Goal: Transaction & Acquisition: Purchase product/service

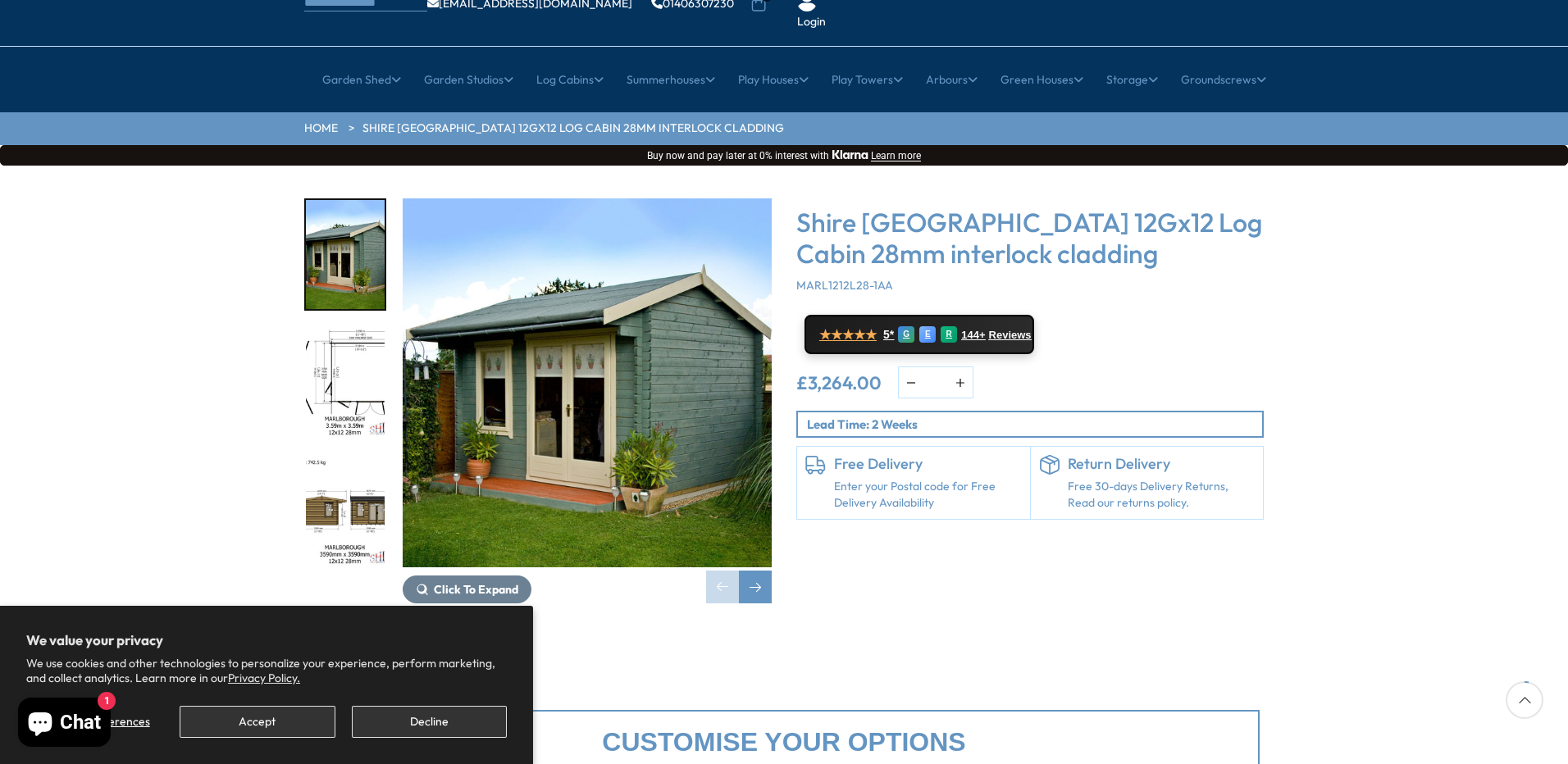
scroll to position [164, 0]
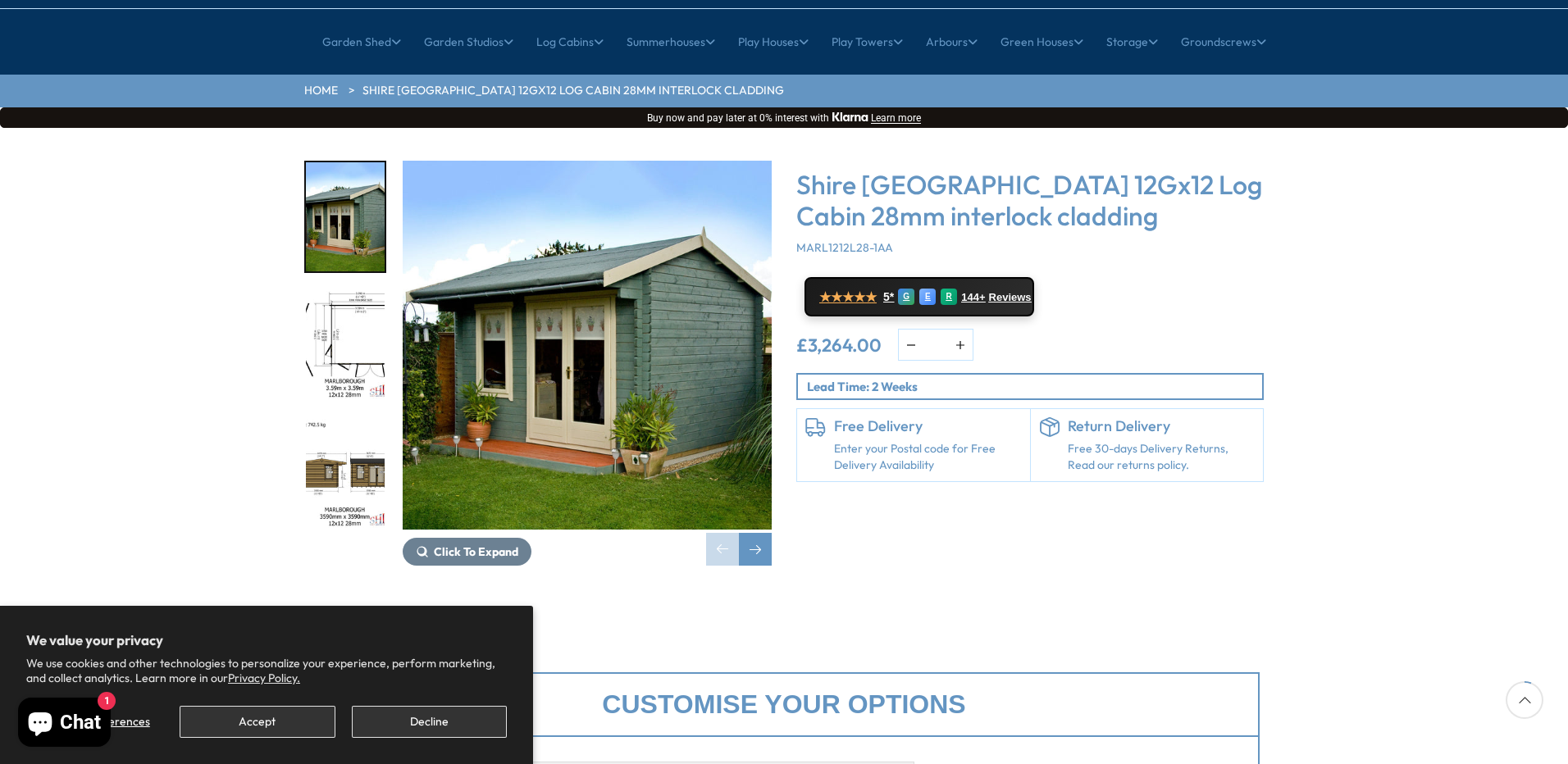
click at [366, 329] on img "2 / 18" at bounding box center [345, 346] width 78 height 109
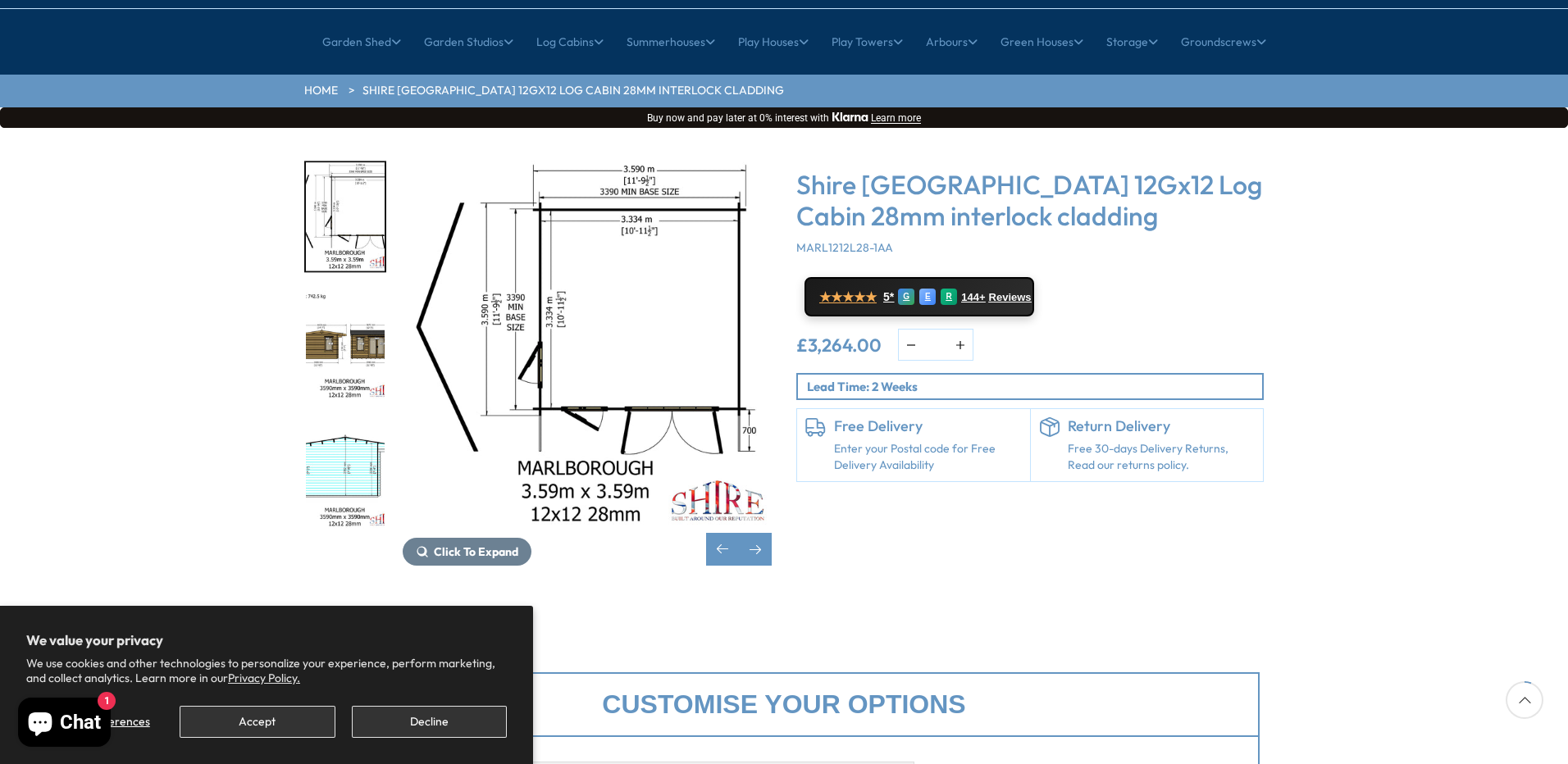
click at [343, 419] on img "4 / 18" at bounding box center [345, 474] width 78 height 109
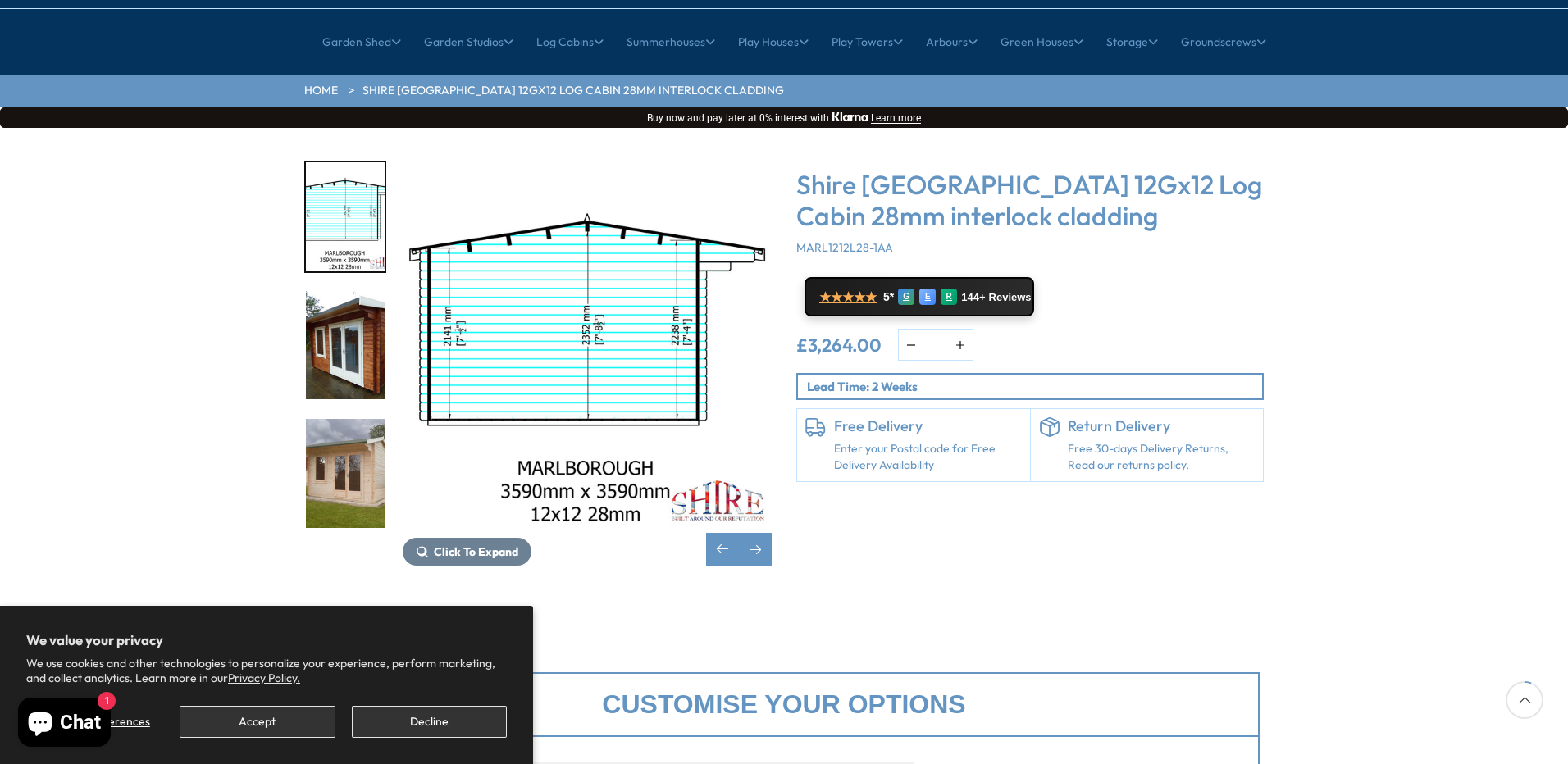
click at [347, 419] on img "6 / 18" at bounding box center [345, 474] width 78 height 109
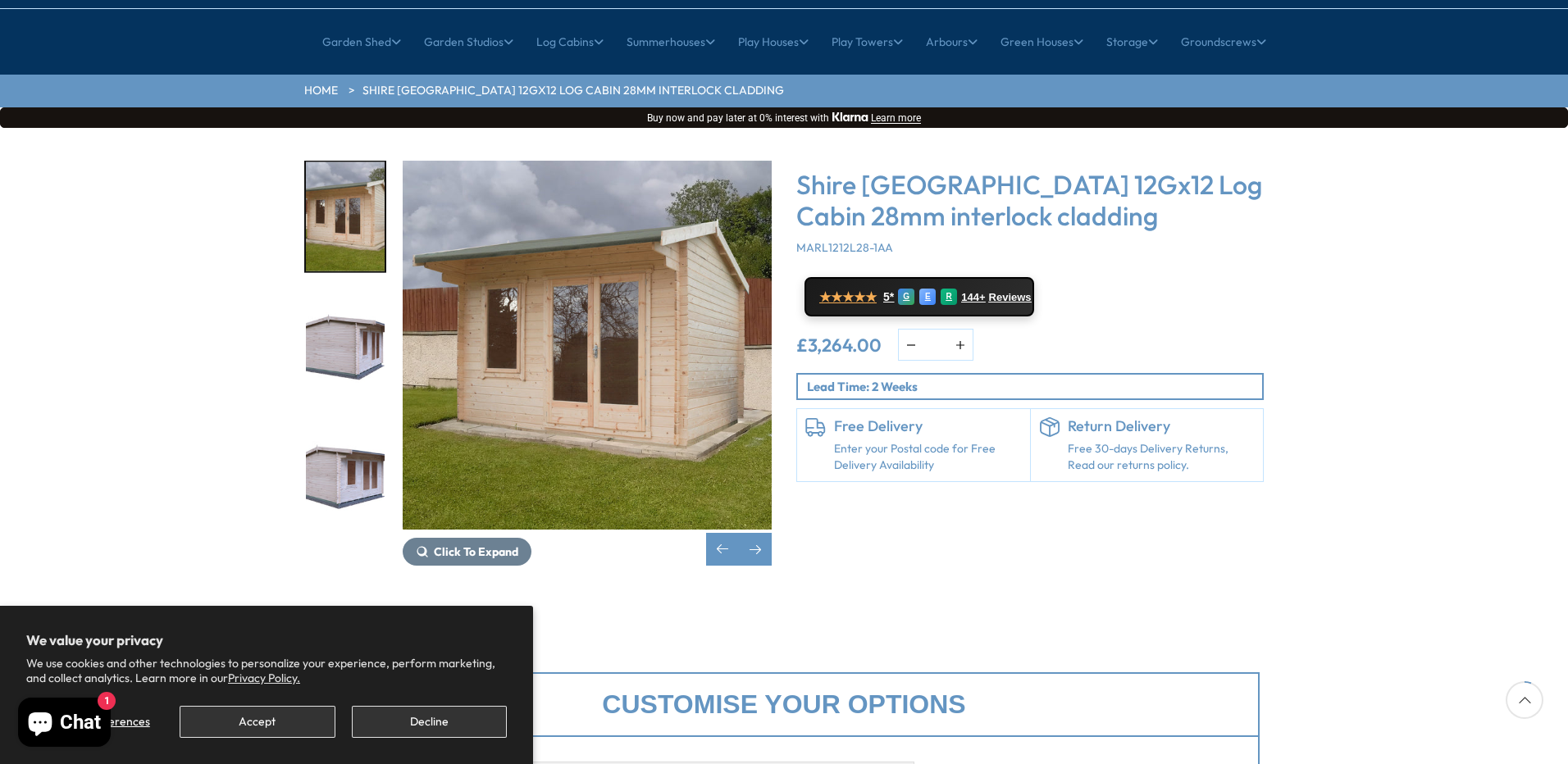
click at [356, 331] on img "7 / 18" at bounding box center [345, 346] width 78 height 109
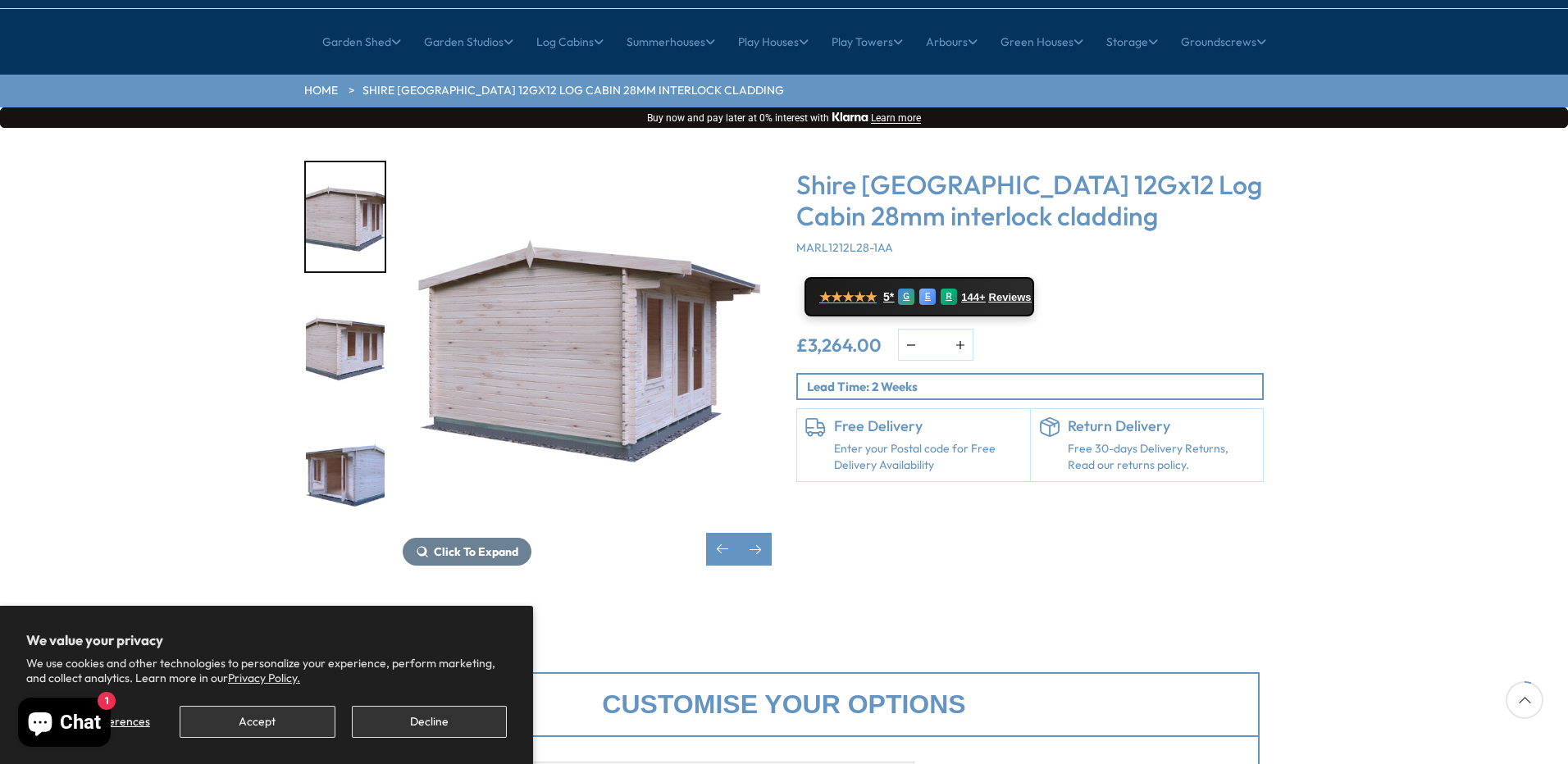
click at [344, 419] on img "9 / 18" at bounding box center [345, 474] width 78 height 109
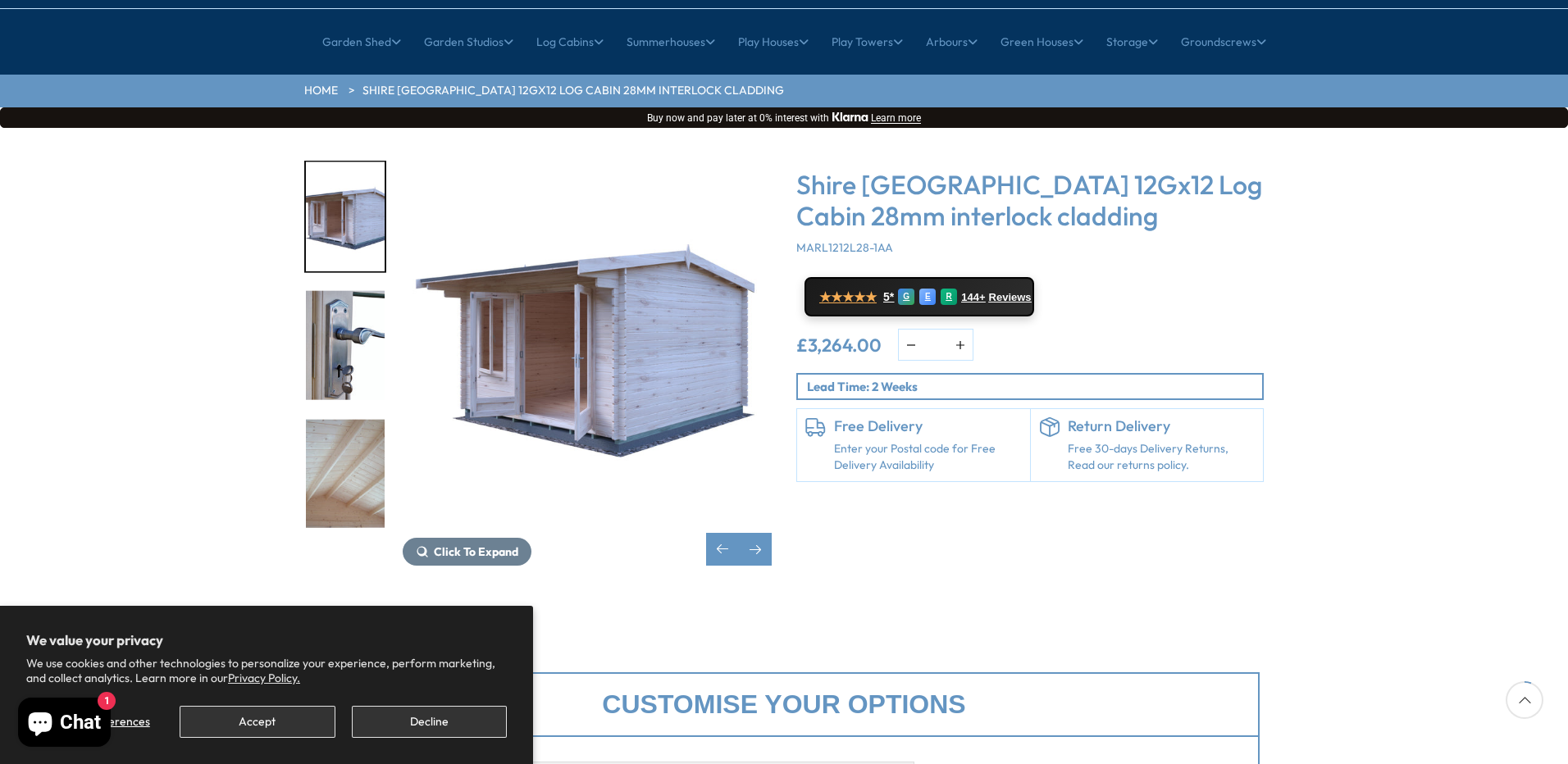
click at [344, 419] on img "11 / 18" at bounding box center [345, 474] width 78 height 109
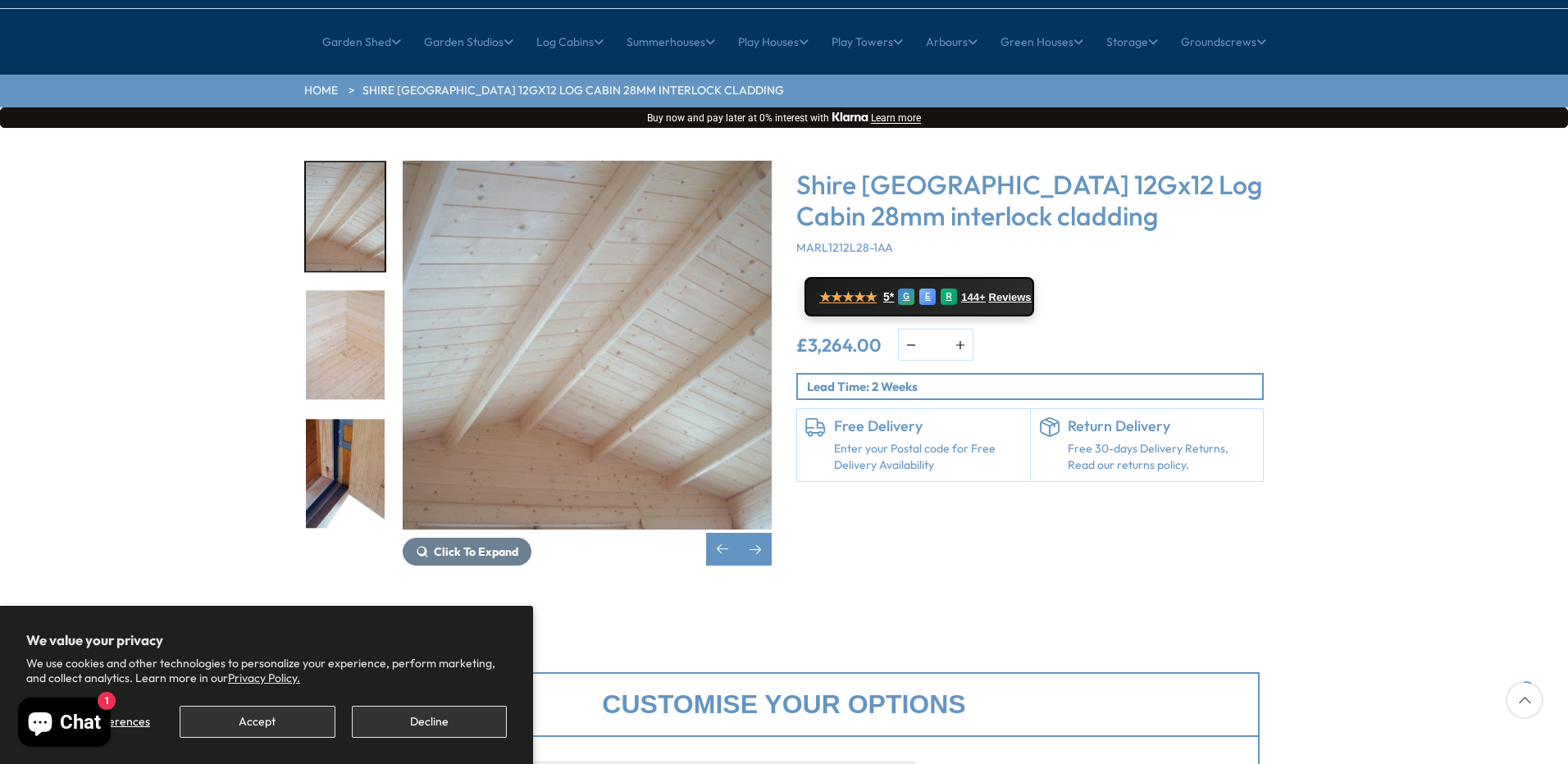
click at [344, 419] on img "13 / 18" at bounding box center [345, 474] width 78 height 109
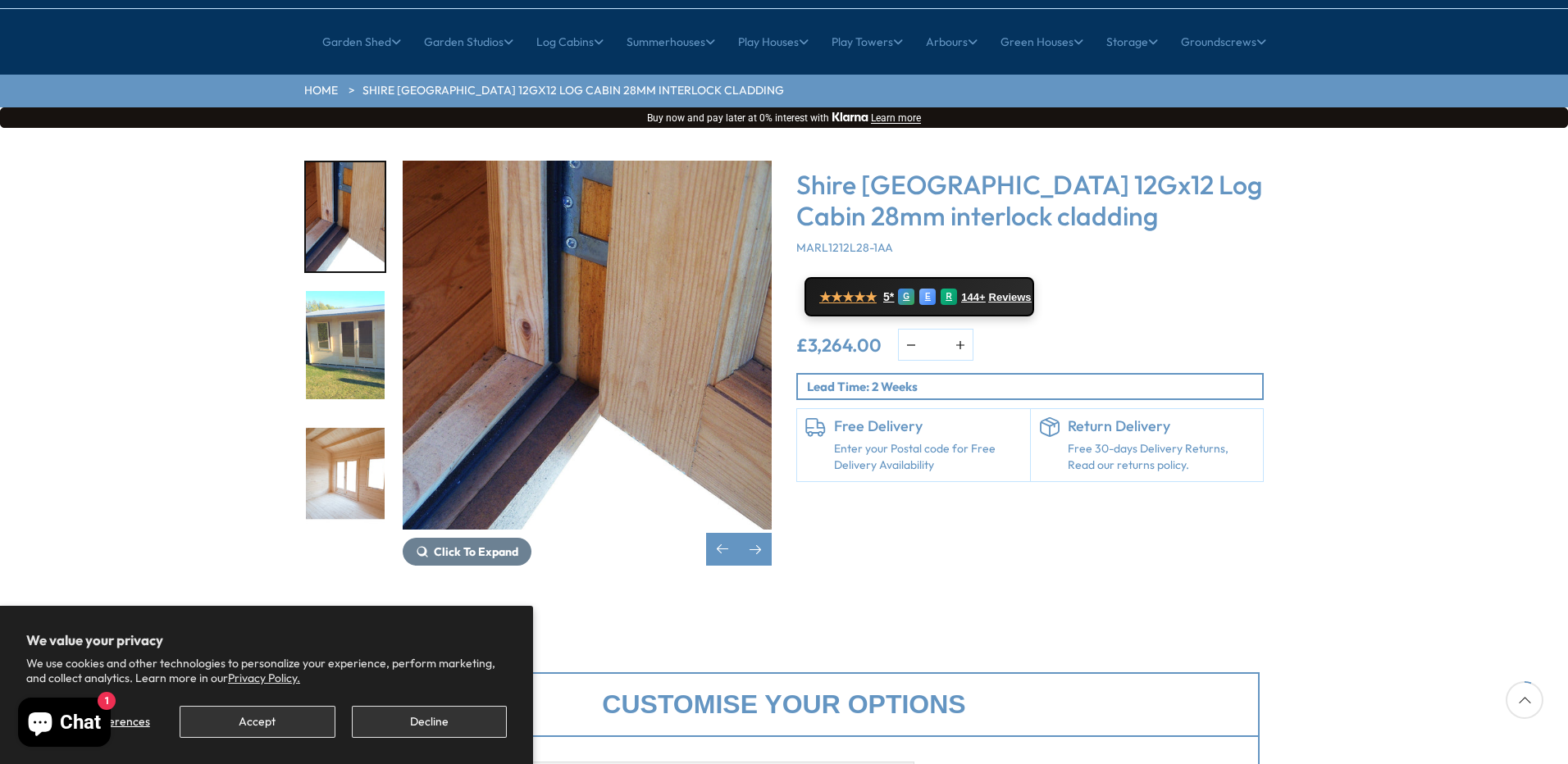
click at [342, 426] on img "15 / 18" at bounding box center [345, 474] width 78 height 109
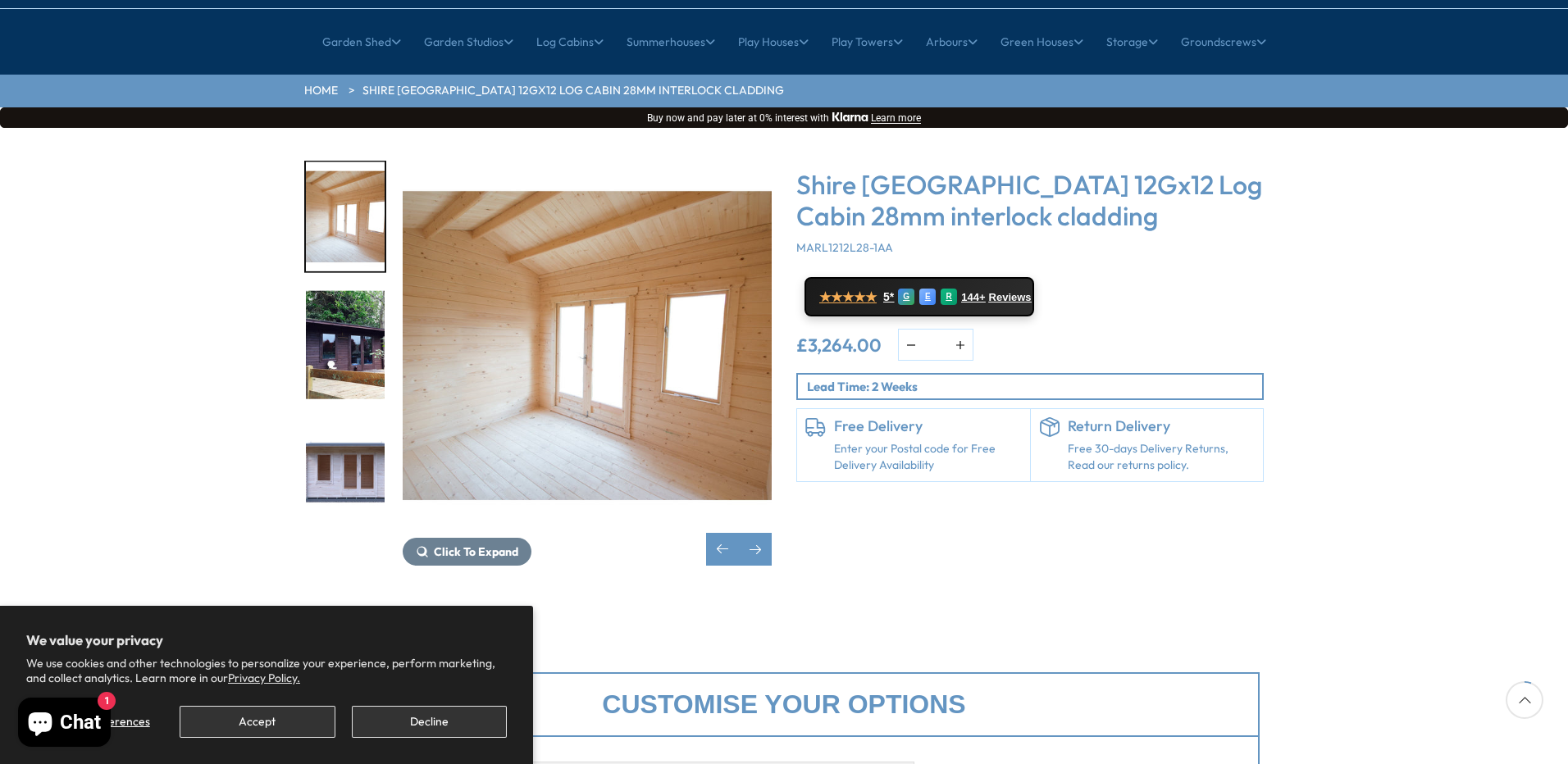
click at [342, 426] on img "17 / 18" at bounding box center [345, 474] width 78 height 109
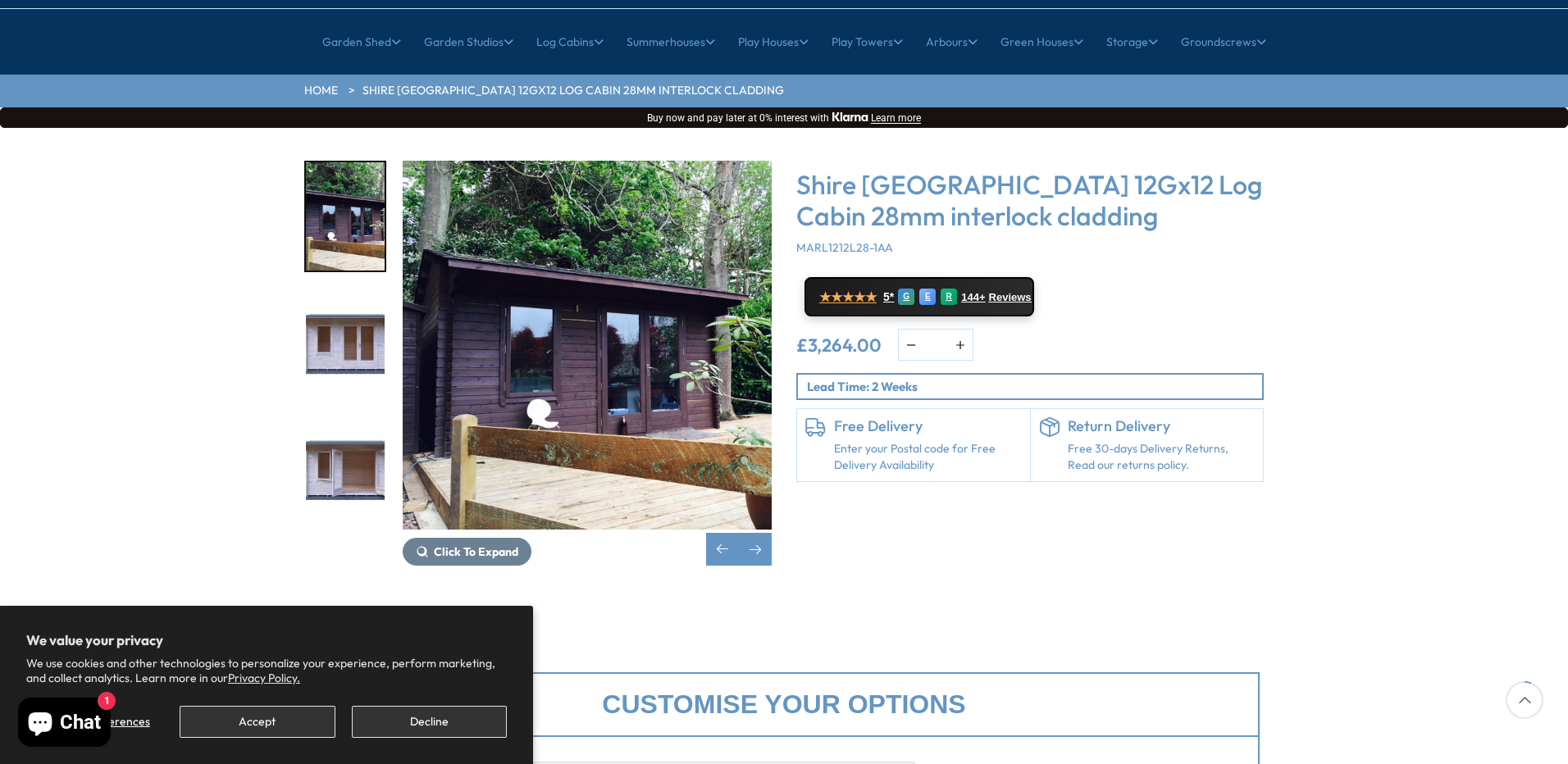
click at [342, 429] on img "18 / 18" at bounding box center [345, 474] width 78 height 109
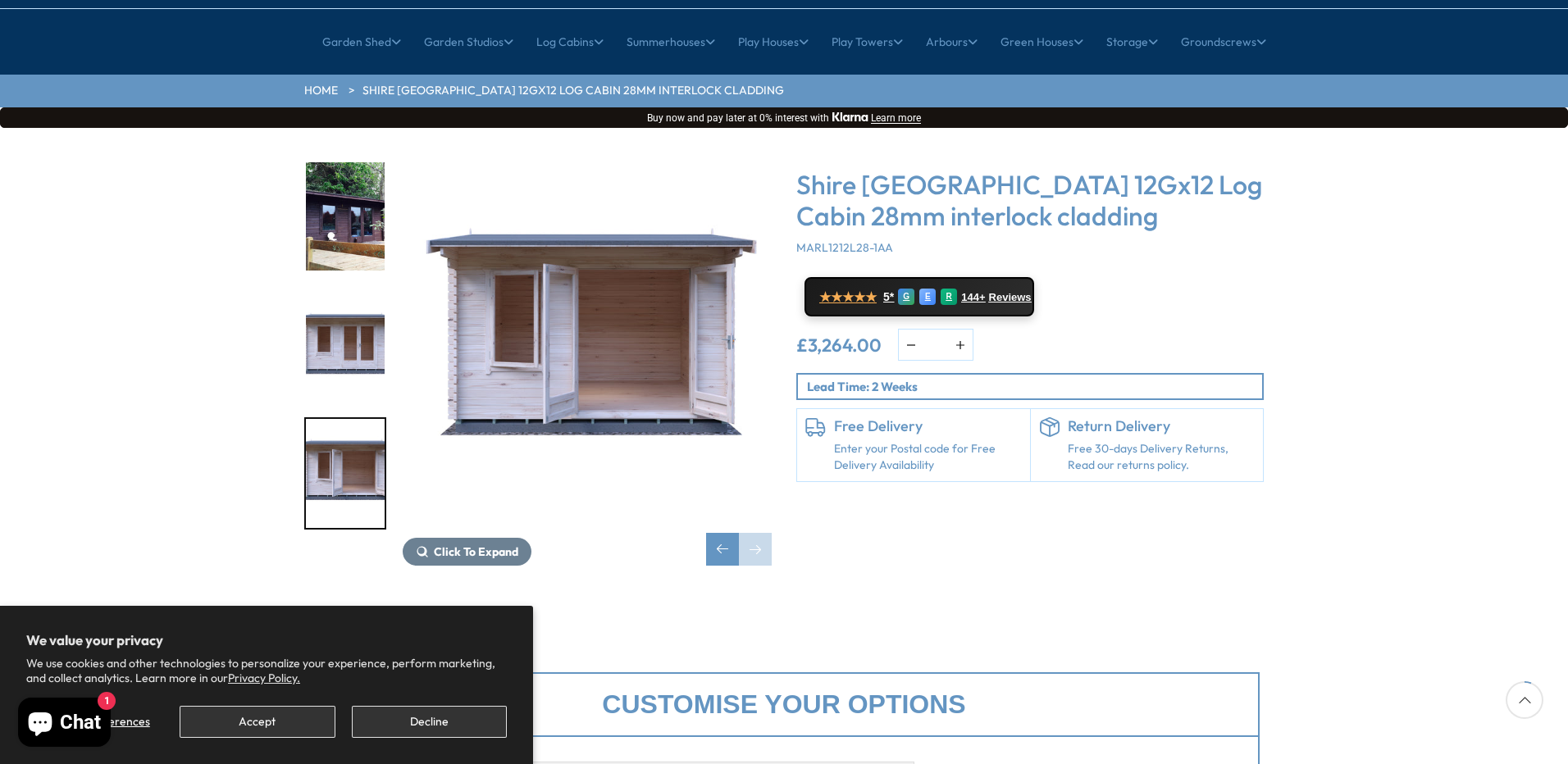
click at [342, 429] on img "18 / 18" at bounding box center [345, 474] width 78 height 109
click at [361, 307] on img "17 / 18" at bounding box center [345, 345] width 78 height 109
